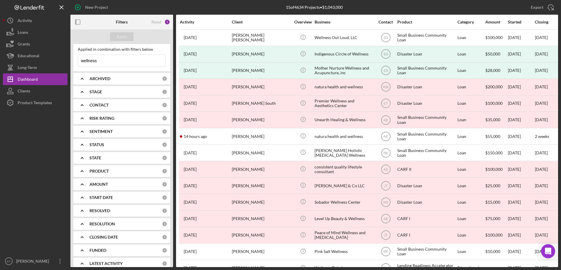
scroll to position [20, 0]
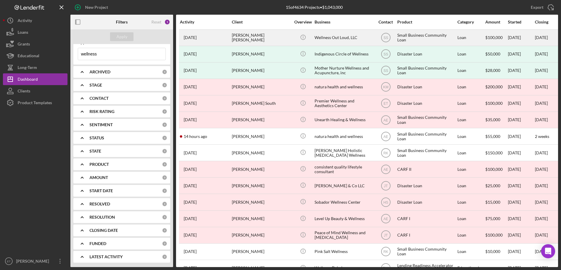
click at [241, 36] on div "[PERSON_NAME] [PERSON_NAME]" at bounding box center [261, 38] width 59 height 16
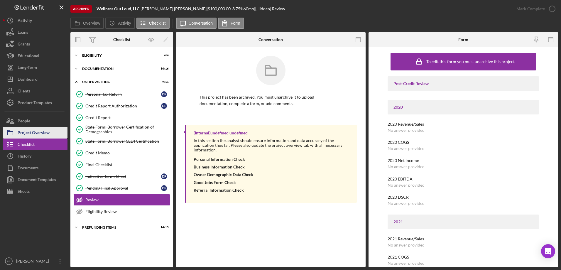
click at [30, 137] on div "Project Overview" at bounding box center [34, 133] width 32 height 13
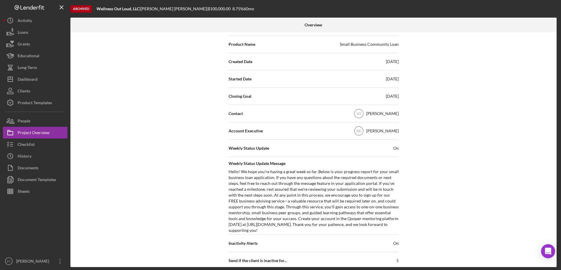
scroll to position [176, 0]
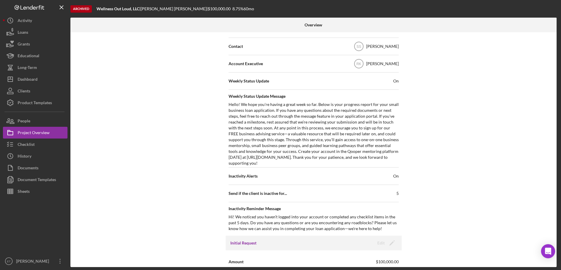
click at [167, 162] on div "Internal Workflow Stage Decision Icon/Dropdown Arrow Icon/Archived Archived (cl…" at bounding box center [313, 149] width 487 height 235
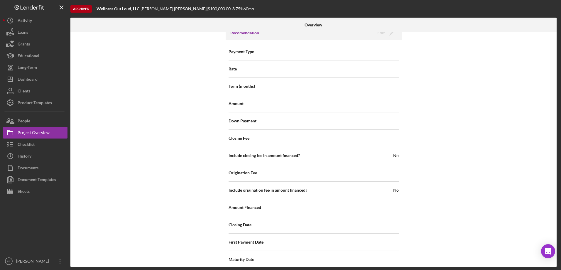
scroll to position [611, 0]
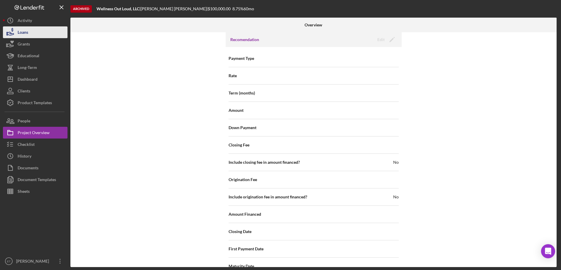
click at [37, 33] on button "Loans" at bounding box center [35, 32] width 65 height 12
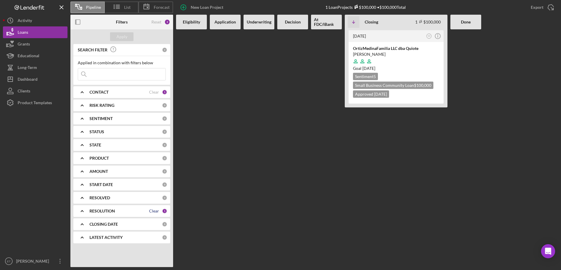
click at [156, 210] on div "Clear" at bounding box center [154, 211] width 10 height 5
click at [107, 212] on b "RESOLUTION" at bounding box center [103, 211] width 26 height 5
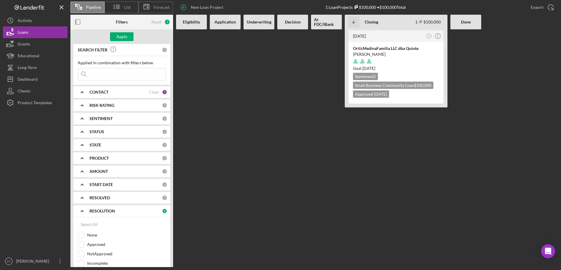
click at [117, 94] on div "CONTACT" at bounding box center [120, 92] width 60 height 5
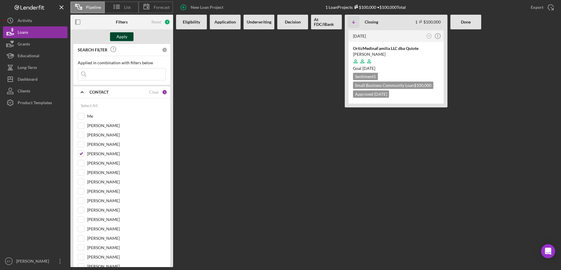
click at [124, 37] on div "Apply" at bounding box center [122, 36] width 11 height 9
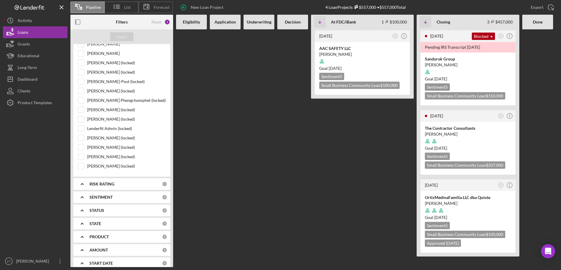
scroll to position [323, 0]
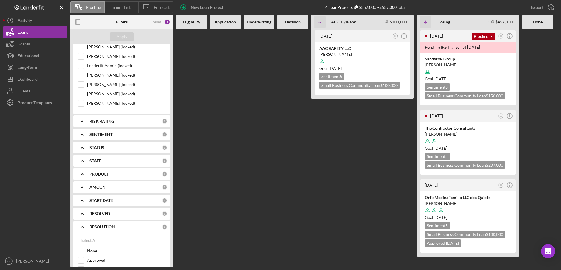
click at [102, 188] on b "AMOUNT" at bounding box center [99, 187] width 19 height 5
click at [103, 187] on b "AMOUNT" at bounding box center [99, 187] width 19 height 5
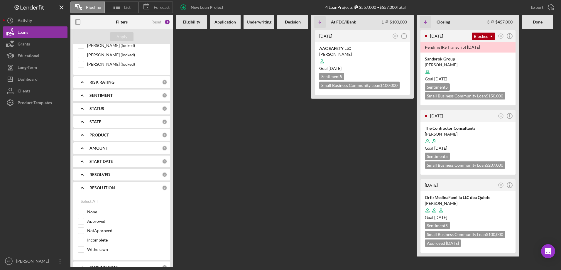
scroll to position [386, 0]
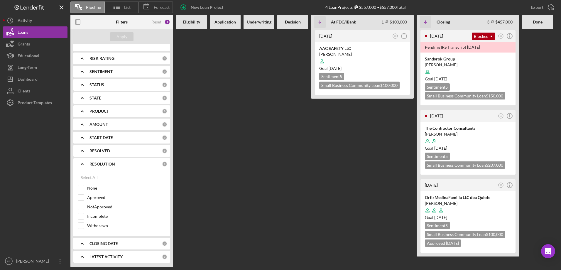
click at [104, 153] on b "RESOLVED" at bounding box center [100, 151] width 21 height 5
click at [111, 151] on div "RESOLVED" at bounding box center [126, 151] width 73 height 5
click at [107, 245] on b "CLOSING DATE" at bounding box center [104, 243] width 28 height 5
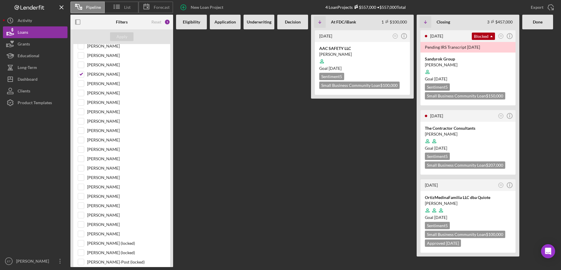
scroll to position [0, 0]
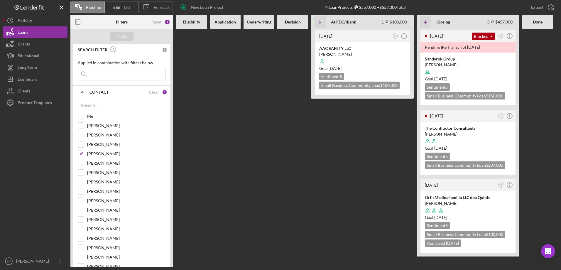
click at [103, 90] on b "CONTACT" at bounding box center [99, 92] width 19 height 5
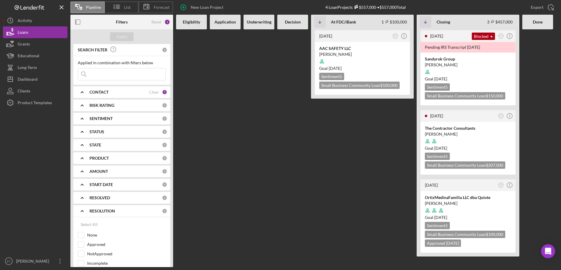
click at [107, 135] on div "STATUS 0" at bounding box center [129, 132] width 78 height 12
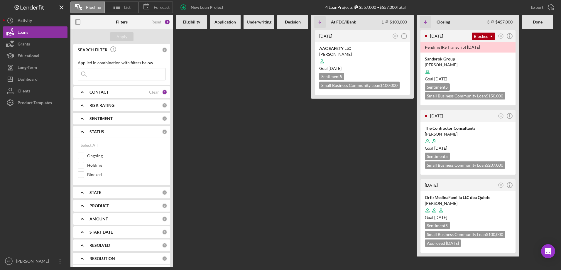
click at [108, 134] on div "STATUS 0" at bounding box center [129, 131] width 78 height 5
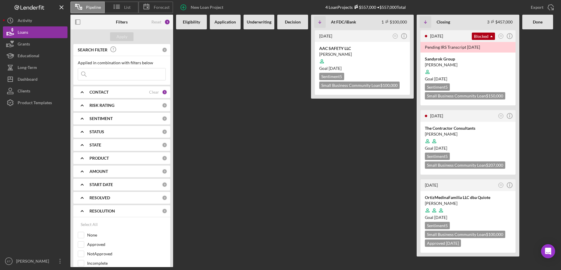
click at [108, 140] on div "STATE 0" at bounding box center [129, 145] width 78 height 12
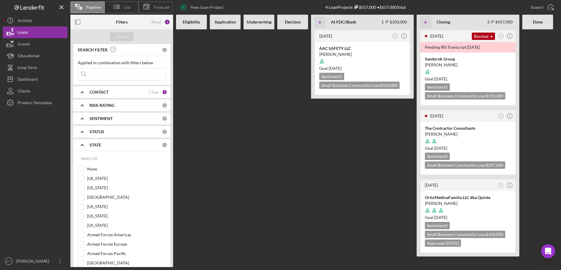
click at [109, 142] on div "STATE 0" at bounding box center [129, 144] width 78 height 5
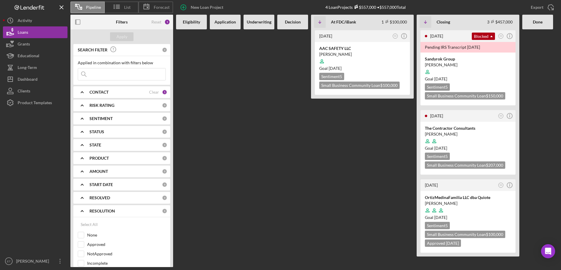
click at [111, 157] on div "PRODUCT" at bounding box center [126, 158] width 73 height 5
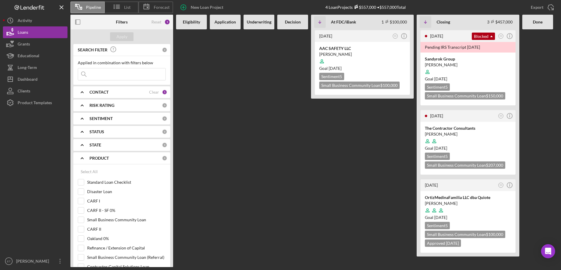
click at [111, 157] on div "PRODUCT" at bounding box center [126, 158] width 73 height 5
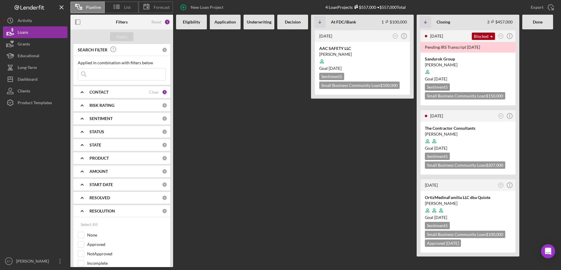
click at [98, 209] on b "RESOLUTION" at bounding box center [103, 211] width 26 height 5
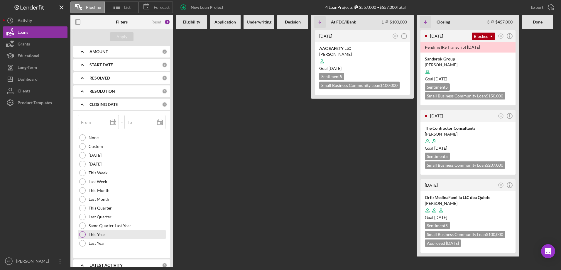
scroll to position [128, 0]
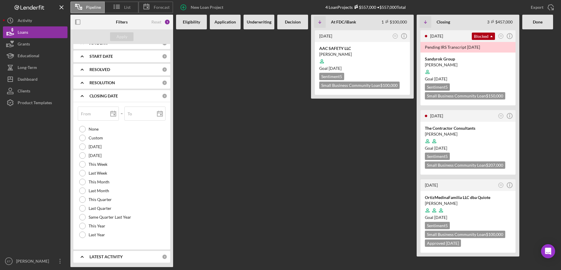
click at [114, 95] on b "CLOSING DATE" at bounding box center [104, 96] width 28 height 5
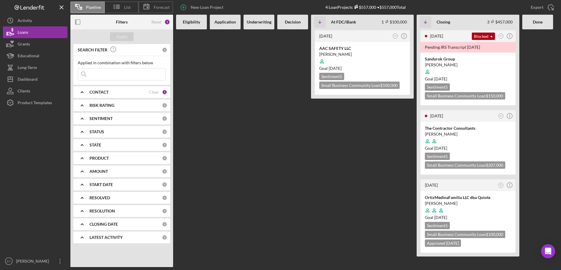
click at [110, 102] on div "RISK RATING 0" at bounding box center [129, 106] width 78 height 12
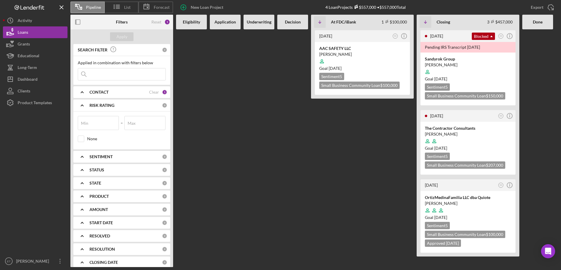
click at [110, 104] on b "RISK RATING" at bounding box center [102, 105] width 25 height 5
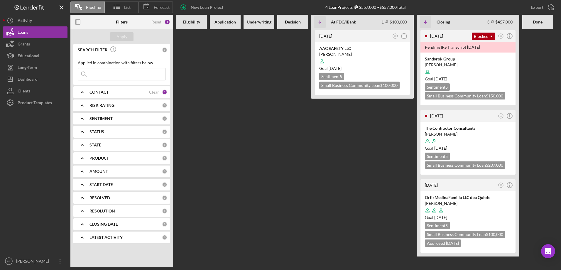
click at [110, 116] on b "SENTIMENT" at bounding box center [101, 118] width 23 height 5
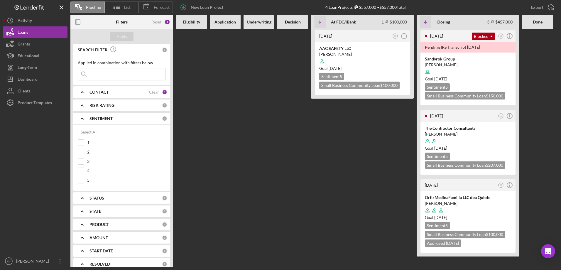
click at [109, 119] on b "SENTIMENT" at bounding box center [101, 118] width 23 height 5
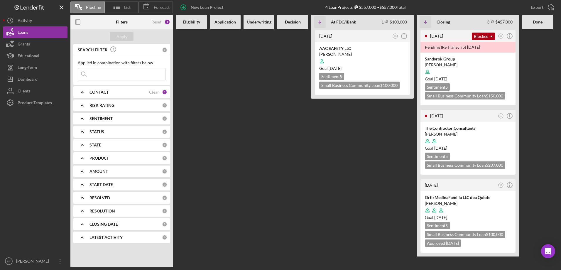
click at [99, 131] on b "STATUS" at bounding box center [97, 132] width 15 height 5
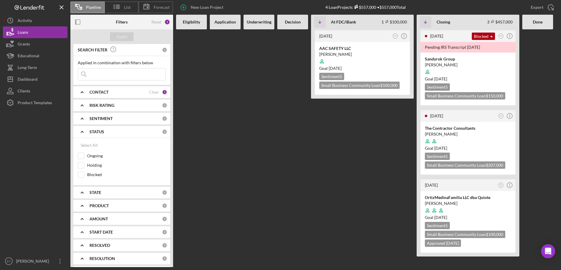
click at [99, 131] on b "STATUS" at bounding box center [97, 132] width 15 height 5
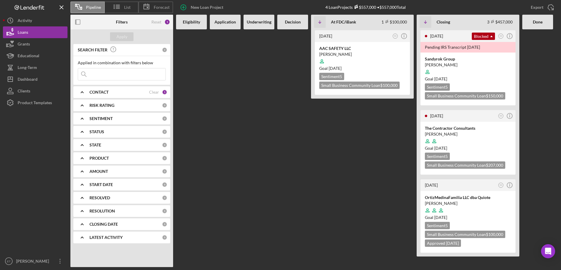
click at [98, 142] on div "STATE 0" at bounding box center [129, 145] width 78 height 12
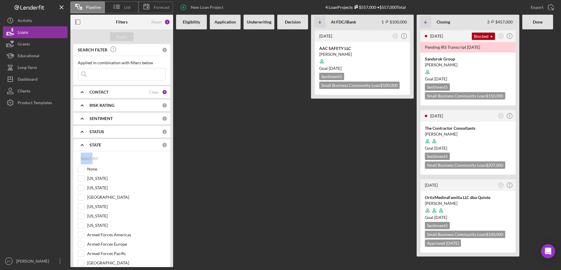
click at [98, 142] on div "STATE 0" at bounding box center [129, 145] width 78 height 12
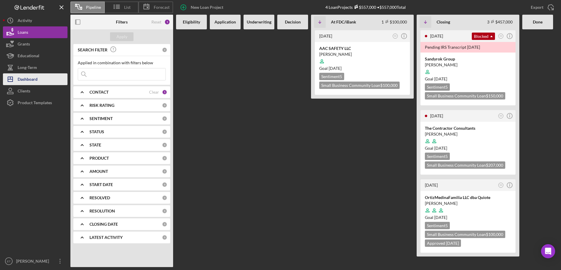
click at [31, 80] on div "Dashboard" at bounding box center [28, 79] width 20 height 13
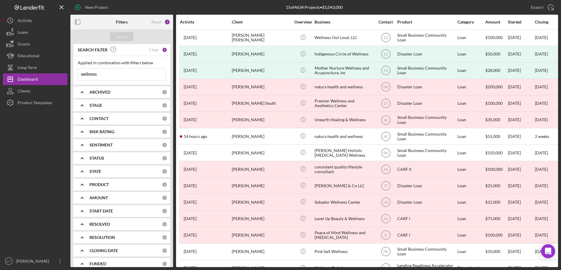
click at [136, 74] on input "wellness" at bounding box center [122, 74] width 88 height 12
click at [107, 95] on b "ARCHIVED" at bounding box center [100, 92] width 21 height 5
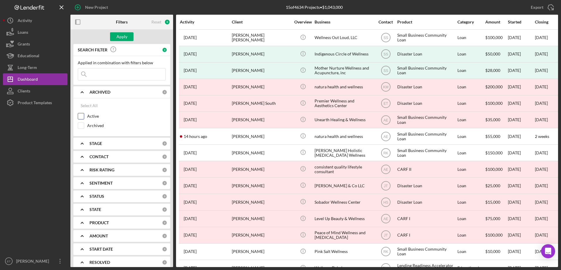
click at [96, 115] on label "Active" at bounding box center [126, 116] width 79 height 6
click at [84, 115] on input "Active" at bounding box center [81, 116] width 6 height 6
click at [96, 116] on label "Active" at bounding box center [126, 116] width 79 height 6
click at [84, 116] on input "Active" at bounding box center [81, 116] width 6 height 6
checkbox input "false"
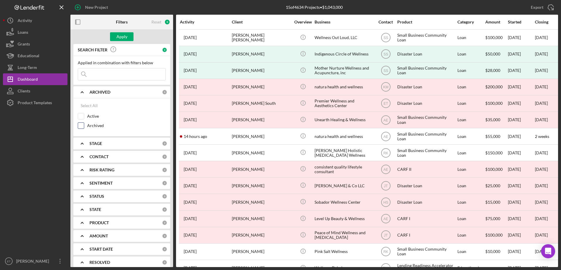
click at [95, 128] on label "Archived" at bounding box center [126, 126] width 79 height 6
click at [84, 128] on input "Archived" at bounding box center [81, 126] width 6 height 6
checkbox input "true"
click at [124, 37] on div "Apply" at bounding box center [122, 36] width 11 height 9
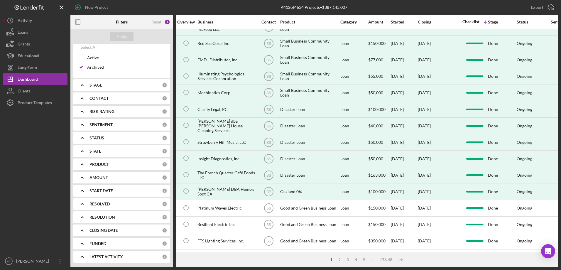
scroll to position [196, 0]
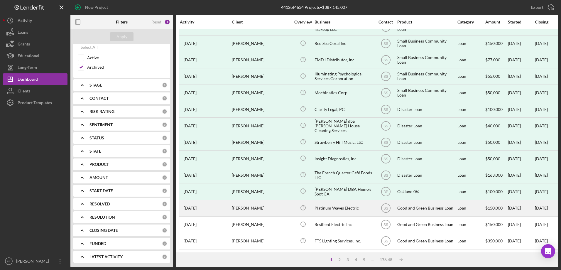
click at [336, 208] on div "Platinum Waves Electric" at bounding box center [344, 209] width 59 height 16
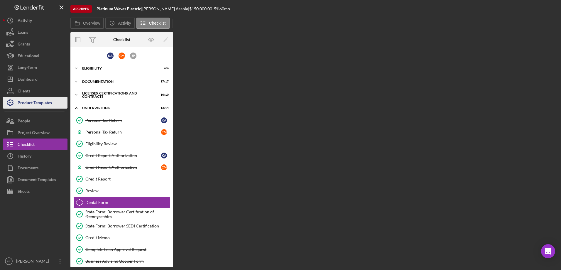
scroll to position [31, 0]
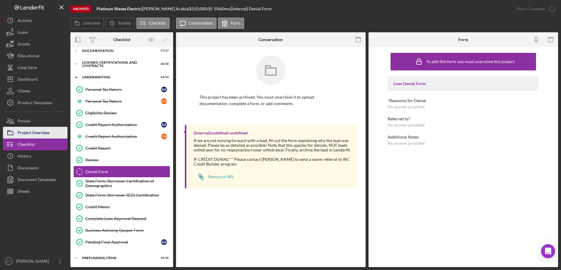
click at [35, 133] on div "Project Overview" at bounding box center [34, 133] width 32 height 13
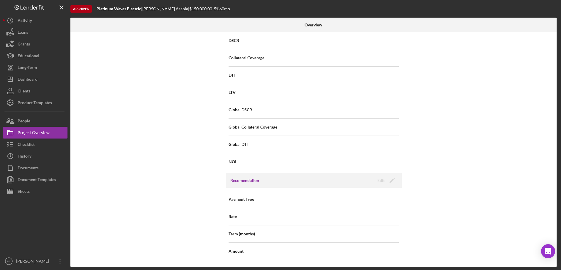
scroll to position [440, 0]
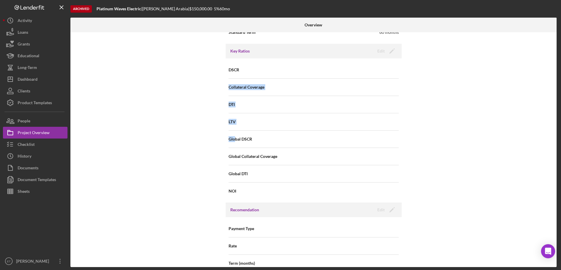
drag, startPoint x: 234, startPoint y: 144, endPoint x: 352, endPoint y: 61, distance: 144.2
click at [352, 61] on div "DSCR Collateral Coverage DTI LTV Global DSCR Global Collateral Coverage Global …" at bounding box center [314, 130] width 176 height 144
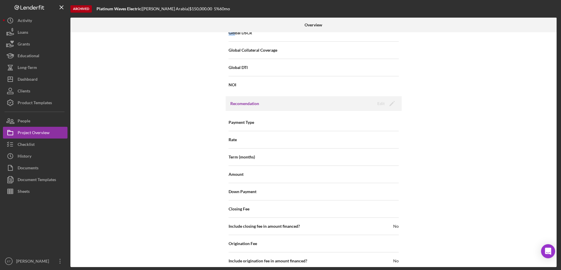
scroll to position [558, 0]
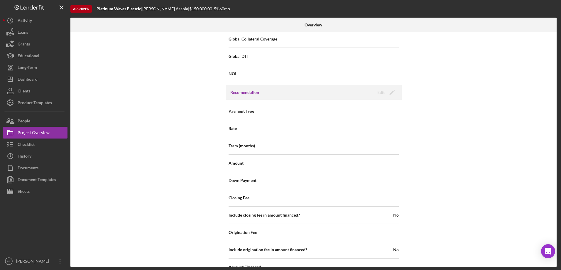
click at [287, 151] on div "Term (months)" at bounding box center [314, 146] width 170 height 15
drag, startPoint x: 273, startPoint y: 152, endPoint x: 233, endPoint y: 147, distance: 39.6
click at [233, 147] on div "Term (months)" at bounding box center [314, 146] width 170 height 15
click at [233, 147] on span "Term (months)" at bounding box center [242, 146] width 26 height 6
click at [233, 163] on span "Amount" at bounding box center [236, 163] width 15 height 6
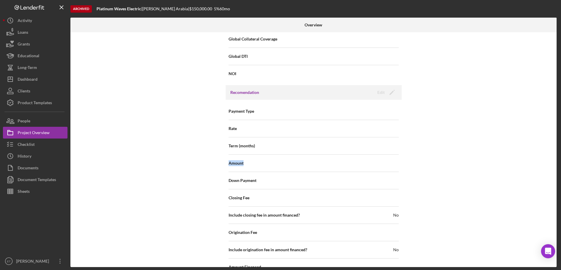
click at [233, 163] on span "Amount" at bounding box center [236, 163] width 15 height 6
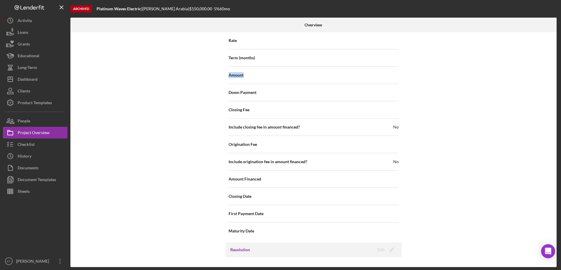
scroll to position [705, 0]
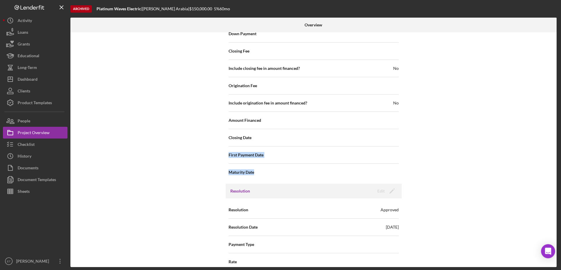
drag, startPoint x: 228, startPoint y: 156, endPoint x: 265, endPoint y: 169, distance: 38.8
click at [265, 169] on div "Payment Type Rate Term (months) Amount Down Payment Closing Fee Include closing…" at bounding box center [314, 68] width 170 height 225
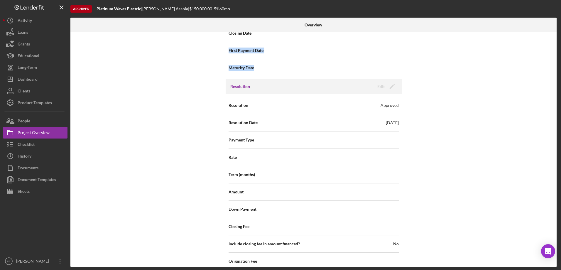
scroll to position [904, 0]
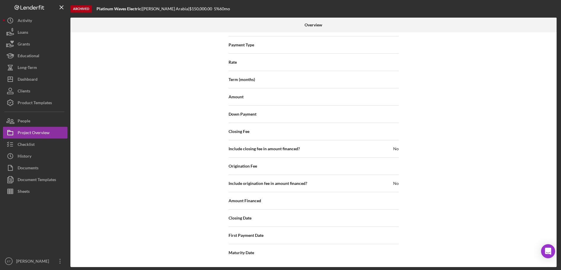
click at [233, 110] on div "Down Payment" at bounding box center [314, 114] width 170 height 15
click at [238, 84] on div "Term (months)" at bounding box center [314, 79] width 170 height 15
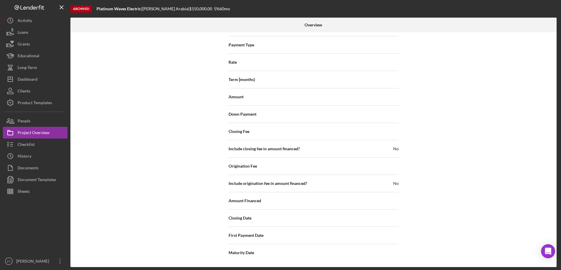
click at [241, 80] on span "Term (months)" at bounding box center [242, 80] width 26 height 6
